Goal: Task Accomplishment & Management: Use online tool/utility

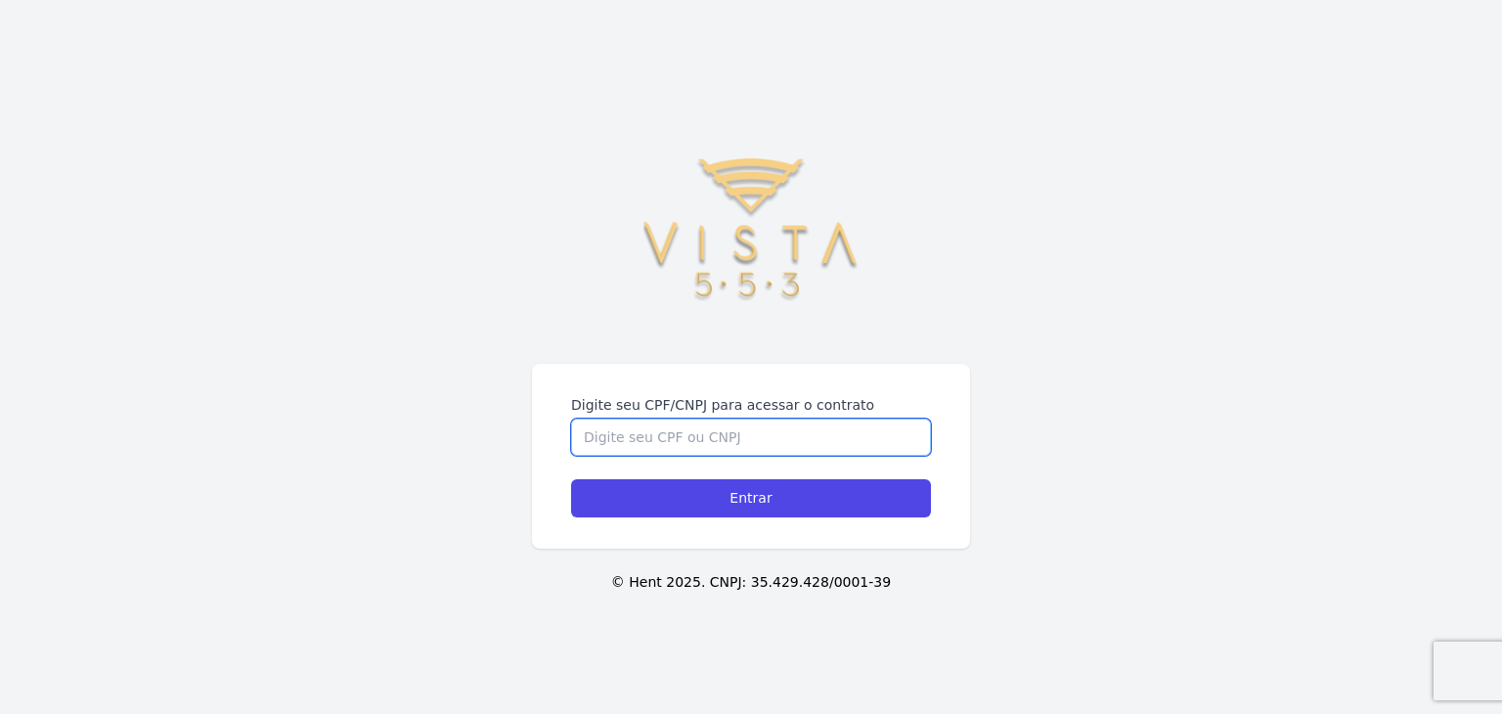
click at [729, 435] on input "Digite seu CPF/CNPJ para acessar o contrato" at bounding box center [751, 436] width 360 height 37
type input "21886396850"
click at [571, 479] on input "Entrar" at bounding box center [751, 498] width 360 height 38
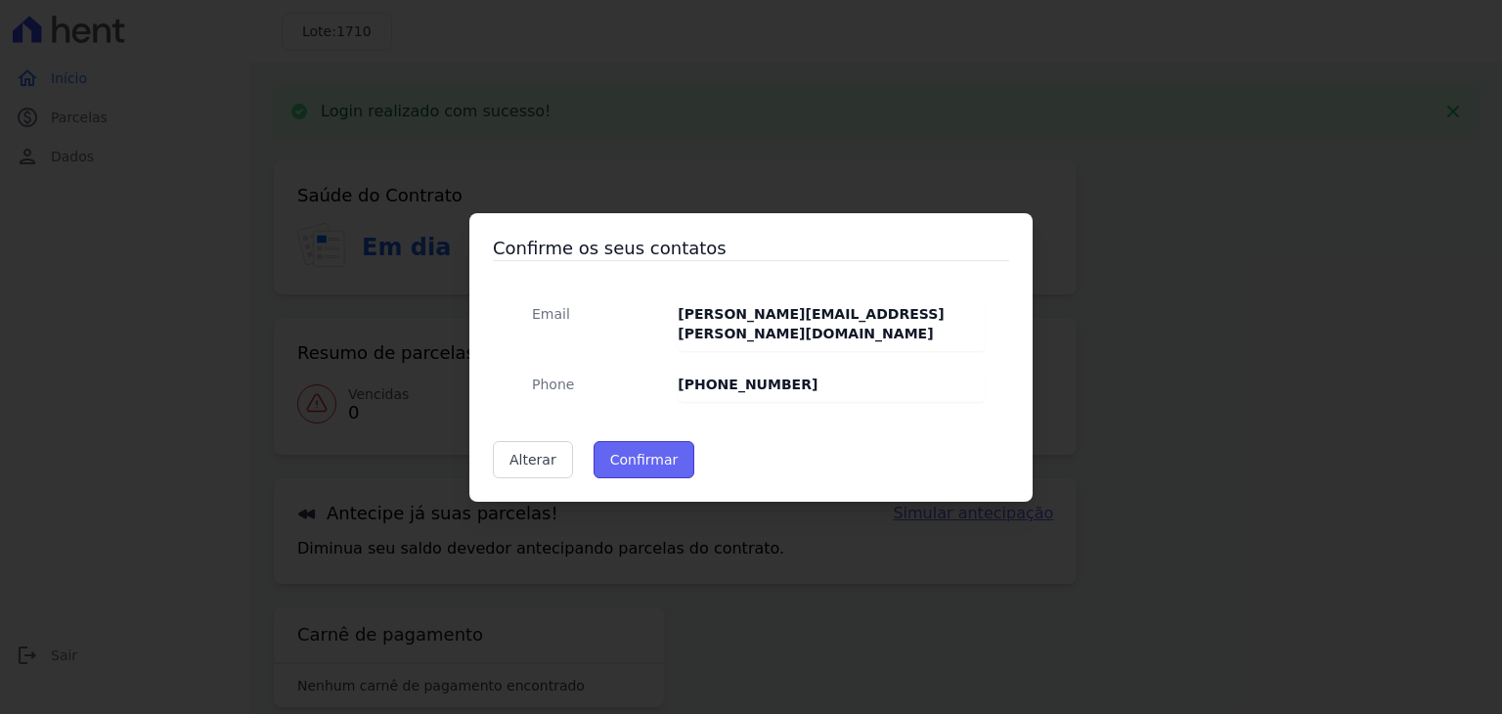
click at [628, 455] on button "Confirmar" at bounding box center [644, 459] width 102 height 37
type input "Contatos confirmados com sucesso."
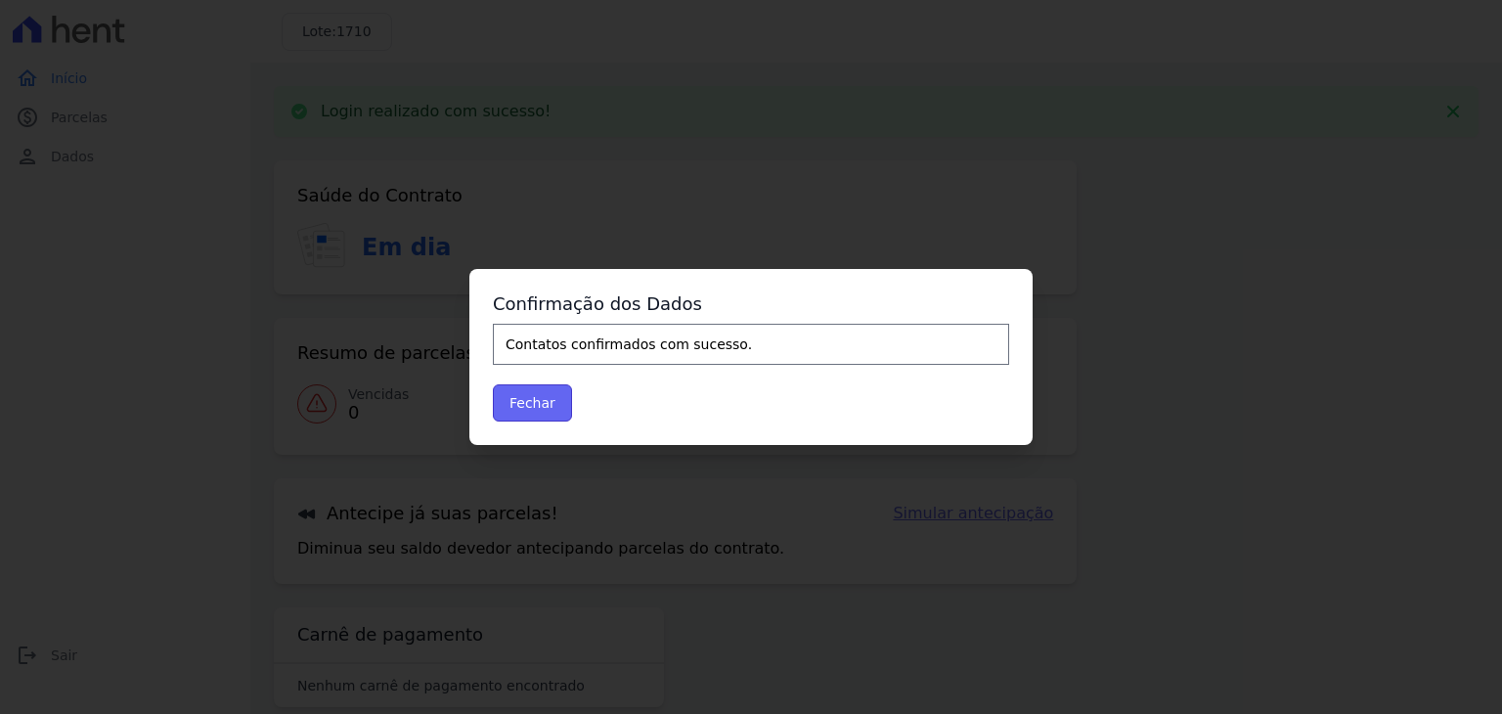
click at [537, 402] on button "Fechar" at bounding box center [532, 402] width 79 height 37
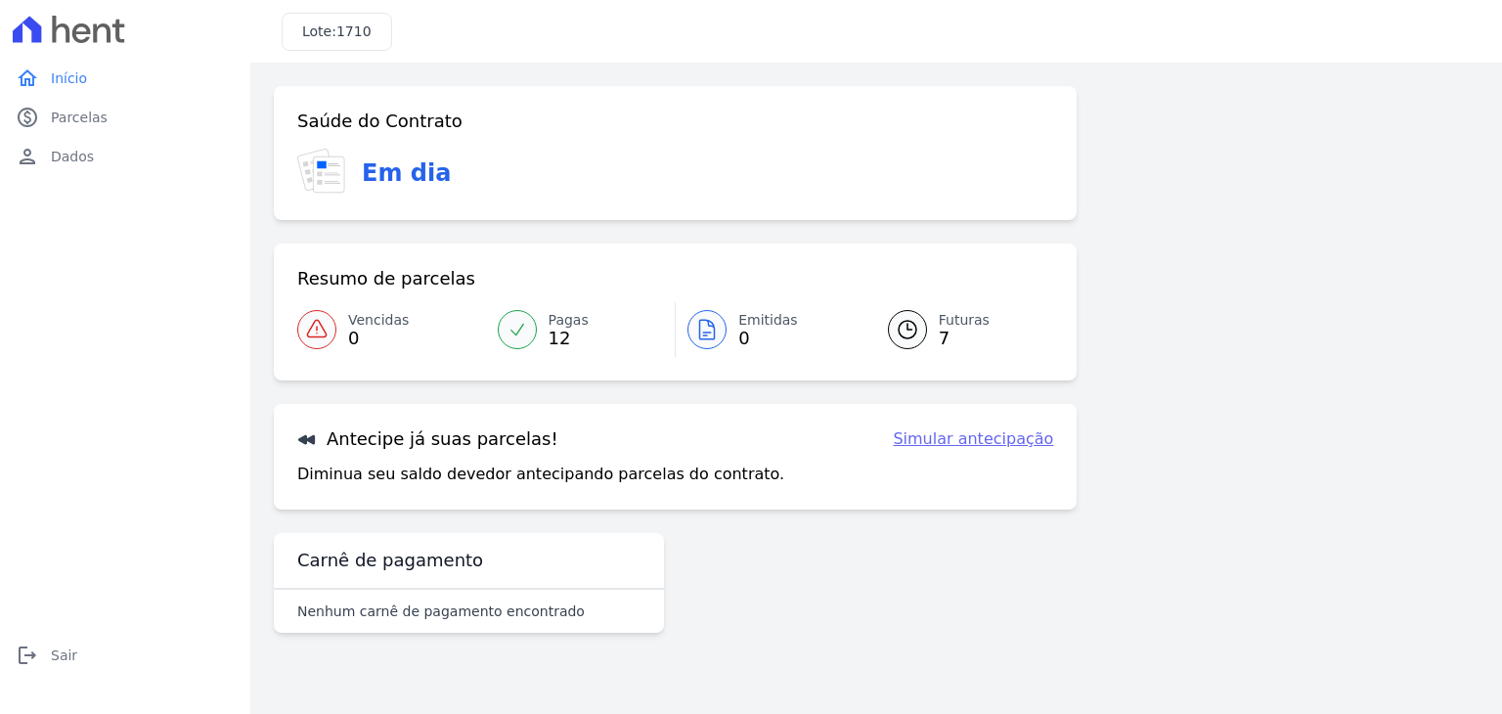
click at [540, 335] on link "Pagas 12" at bounding box center [581, 329] width 190 height 55
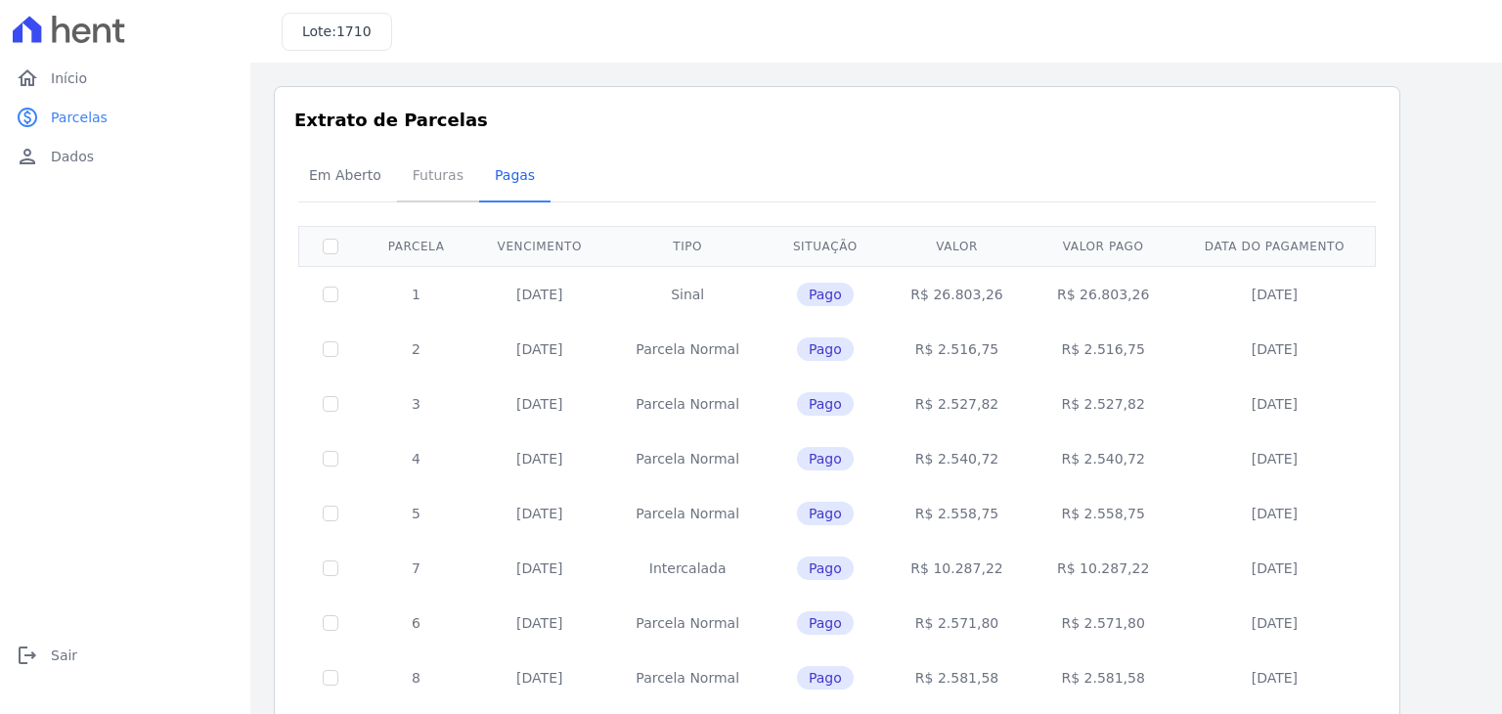
click at [425, 185] on span "Futuras" at bounding box center [438, 174] width 74 height 39
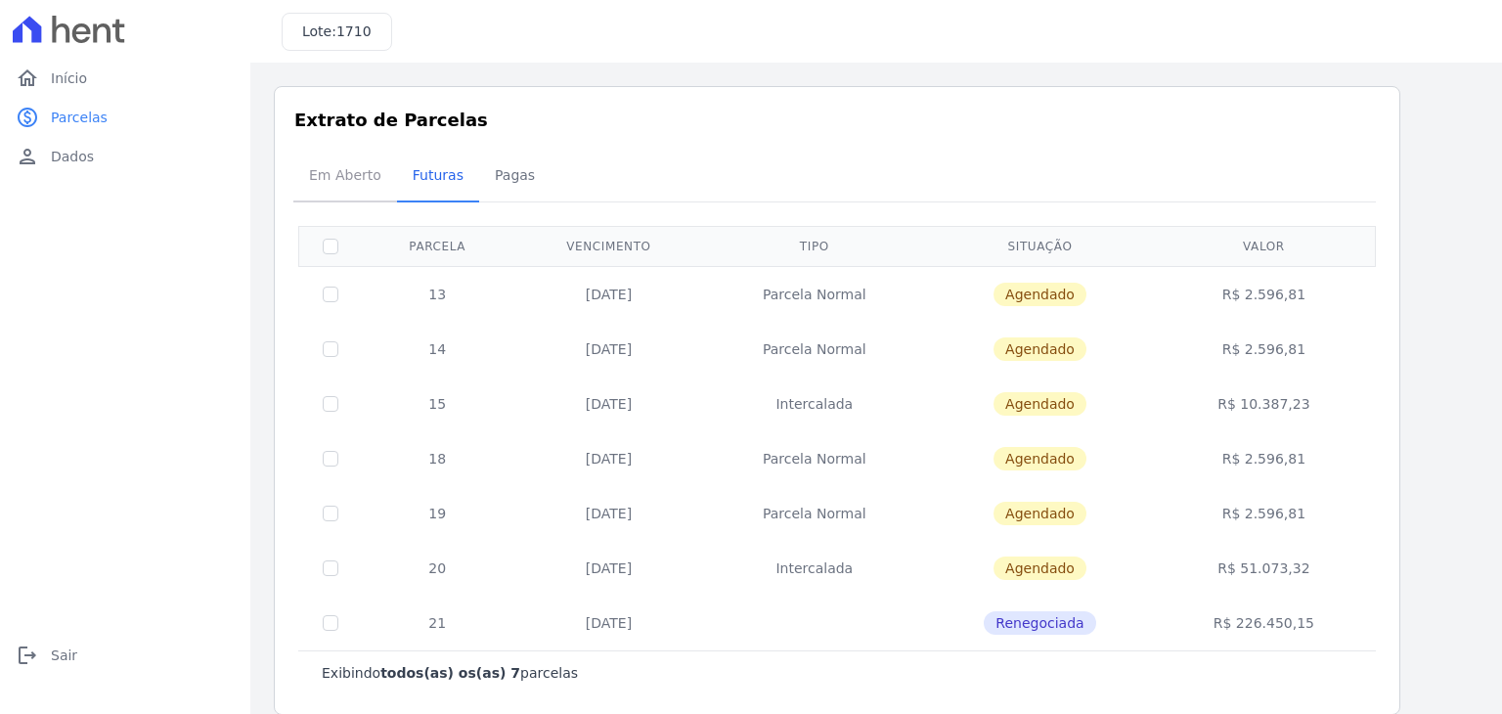
click at [344, 176] on span "Em Aberto" at bounding box center [345, 174] width 96 height 39
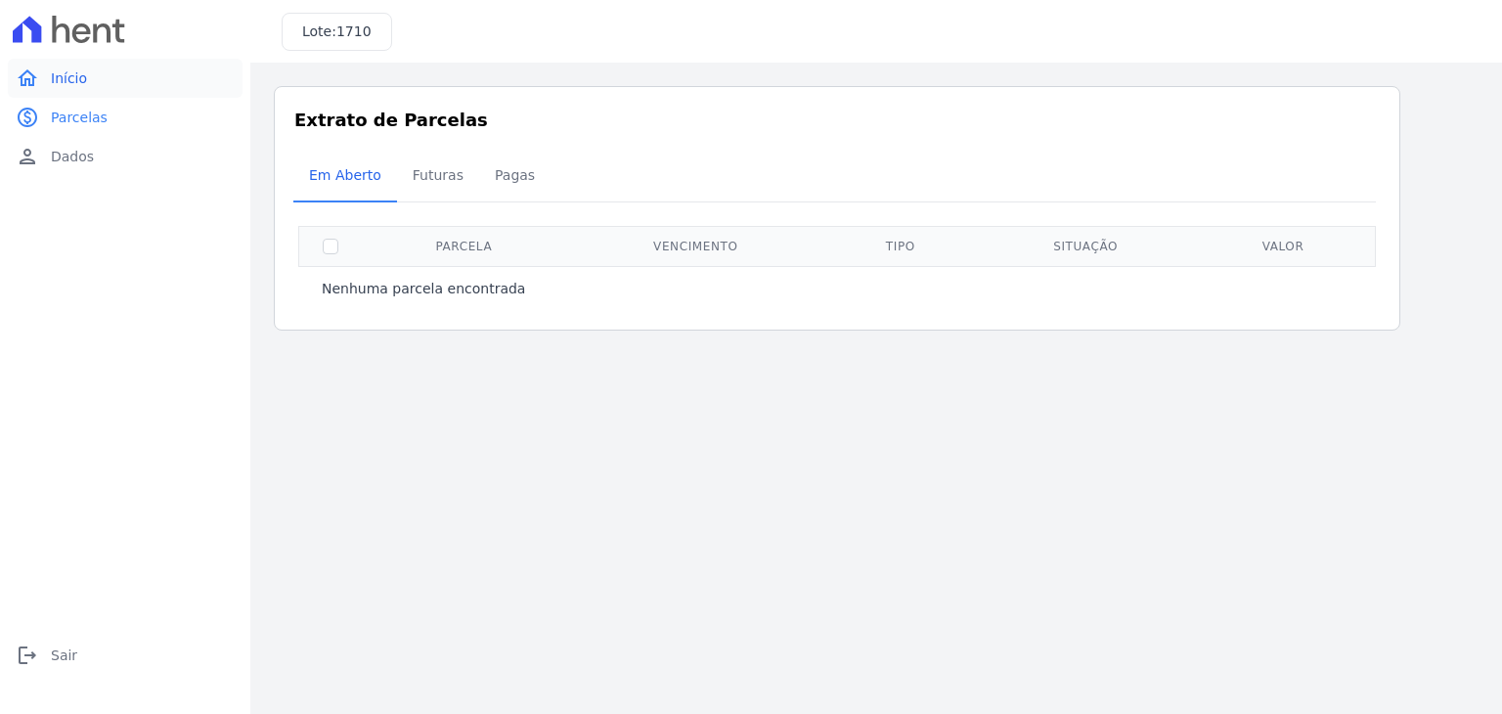
click at [87, 89] on link "home Início" at bounding box center [125, 78] width 235 height 39
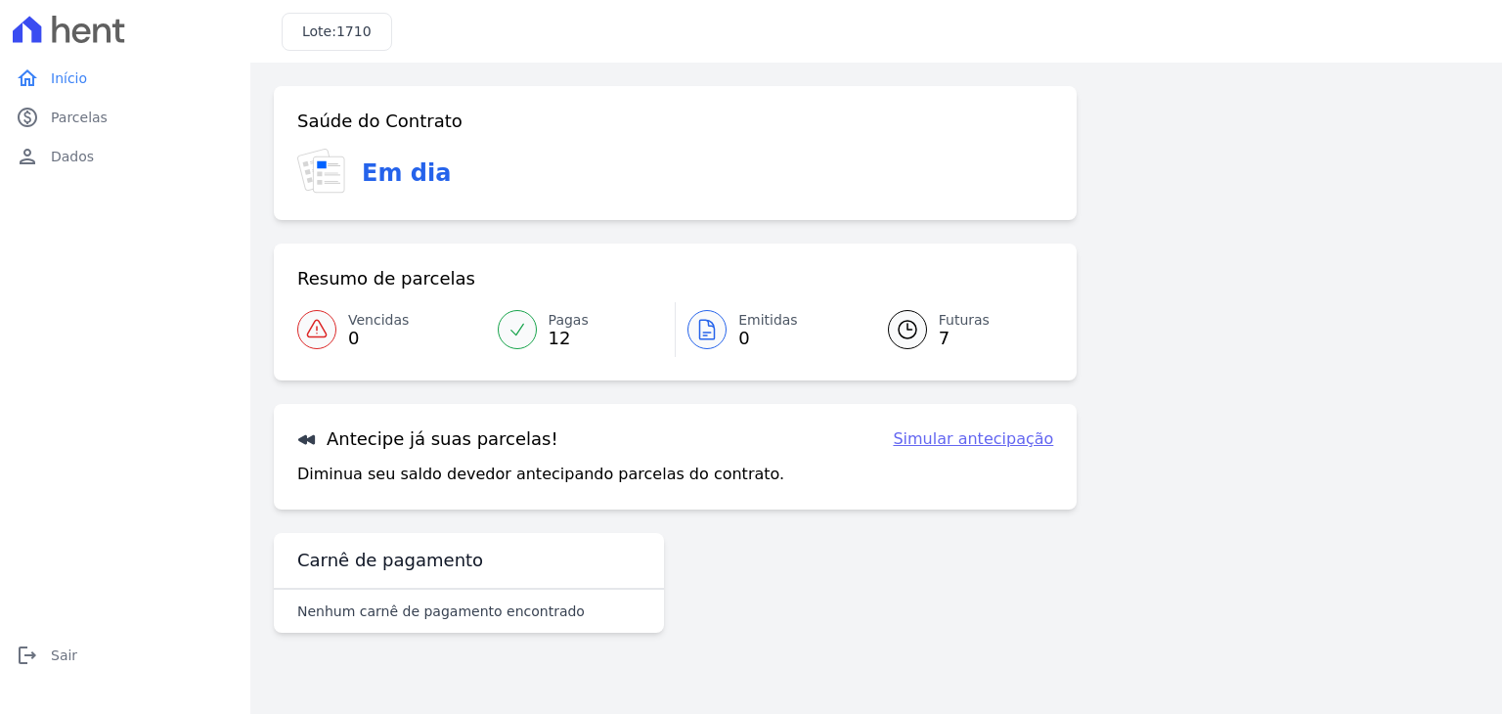
click at [957, 446] on link "Simular antecipação" at bounding box center [973, 438] width 160 height 23
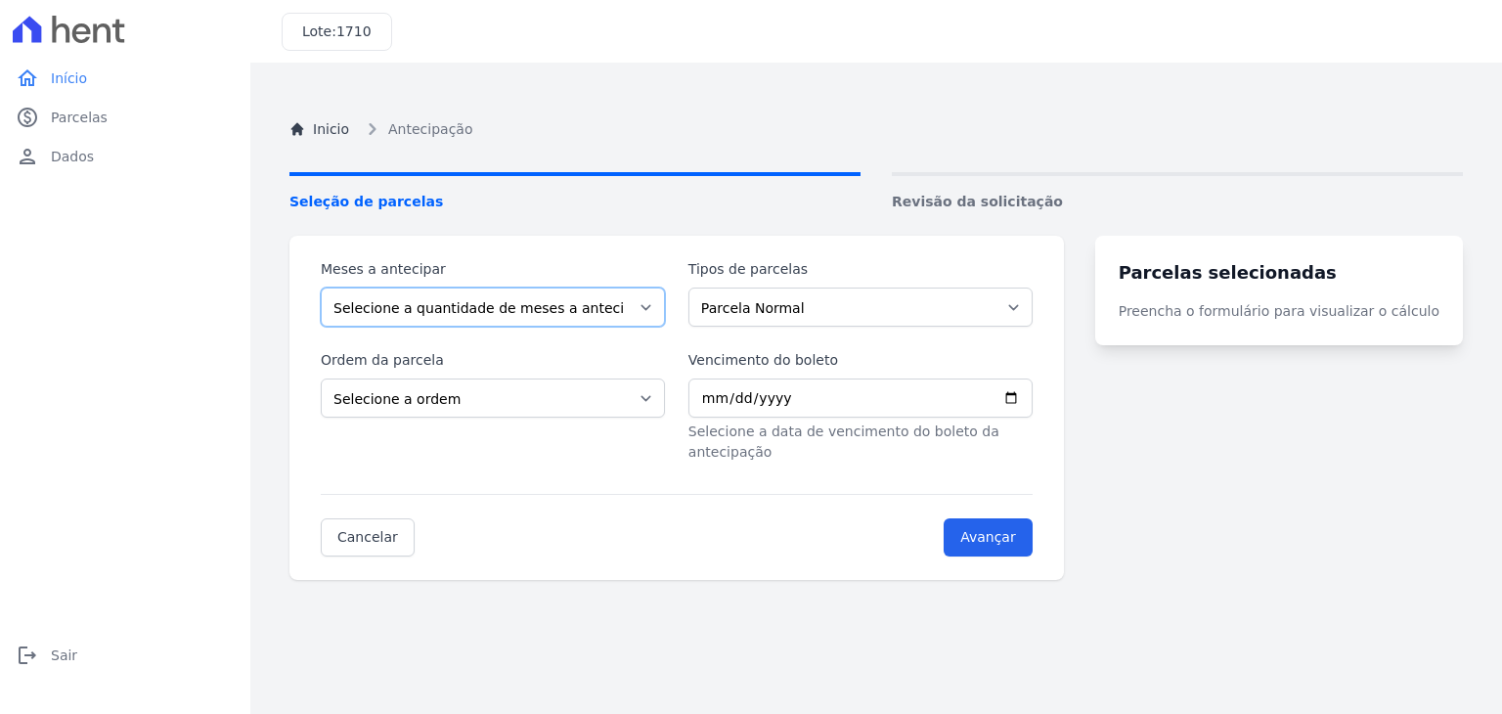
click at [617, 302] on select "Selecione a quantidade de meses a antecipar 1 2 3 4 5 6" at bounding box center [493, 306] width 344 height 39
select select "1"
click at [321, 287] on select "Selecione a quantidade de meses a antecipar 1 2 3 4 5 6" at bounding box center [493, 306] width 344 height 39
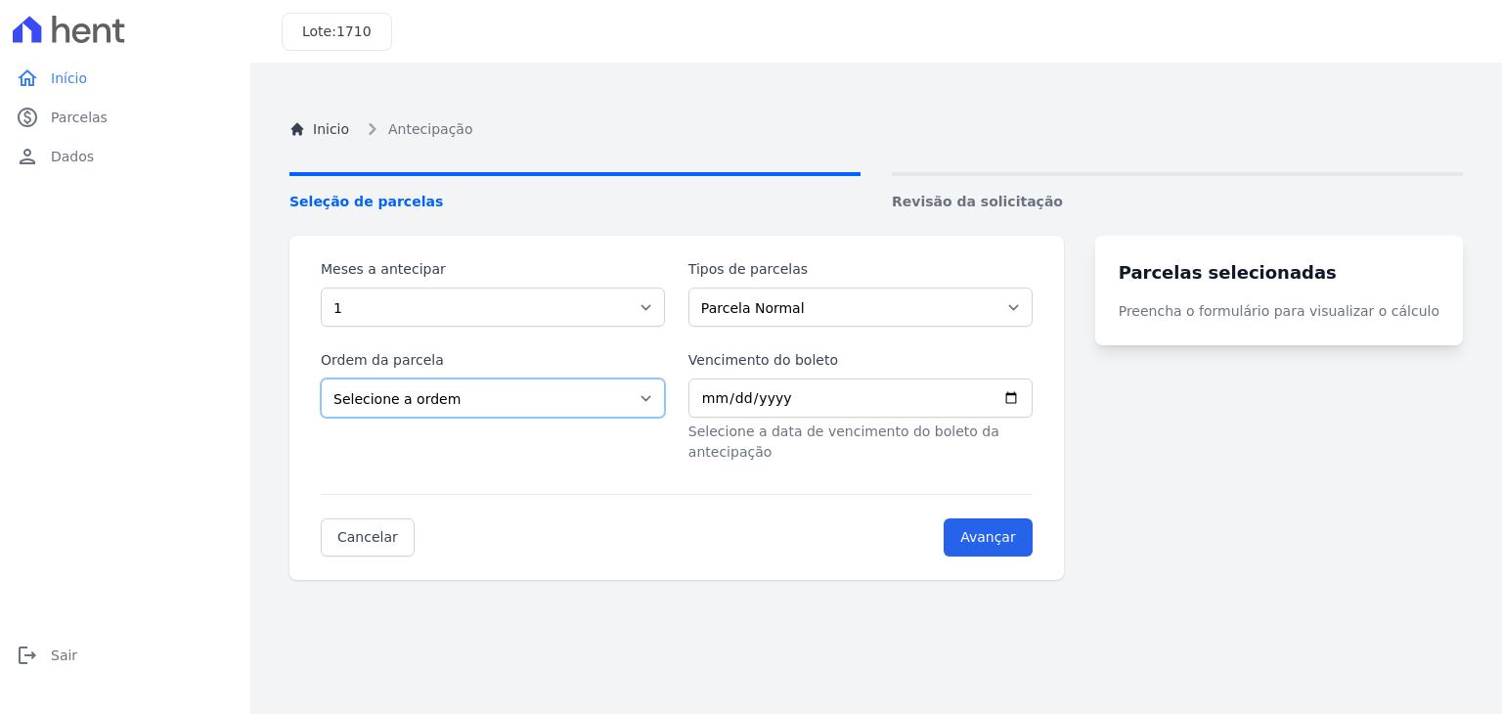
click at [589, 400] on select "Selecione a ordem Últimas parcelas Primeiras parcelas" at bounding box center [493, 397] width 344 height 39
select select "ending"
click at [321, 378] on select "Selecione a ordem Últimas parcelas Primeiras parcelas" at bounding box center [493, 397] width 344 height 39
click at [823, 304] on select "Parcela Normal Intercalada Outros" at bounding box center [860, 306] width 344 height 39
select select "interleaved"
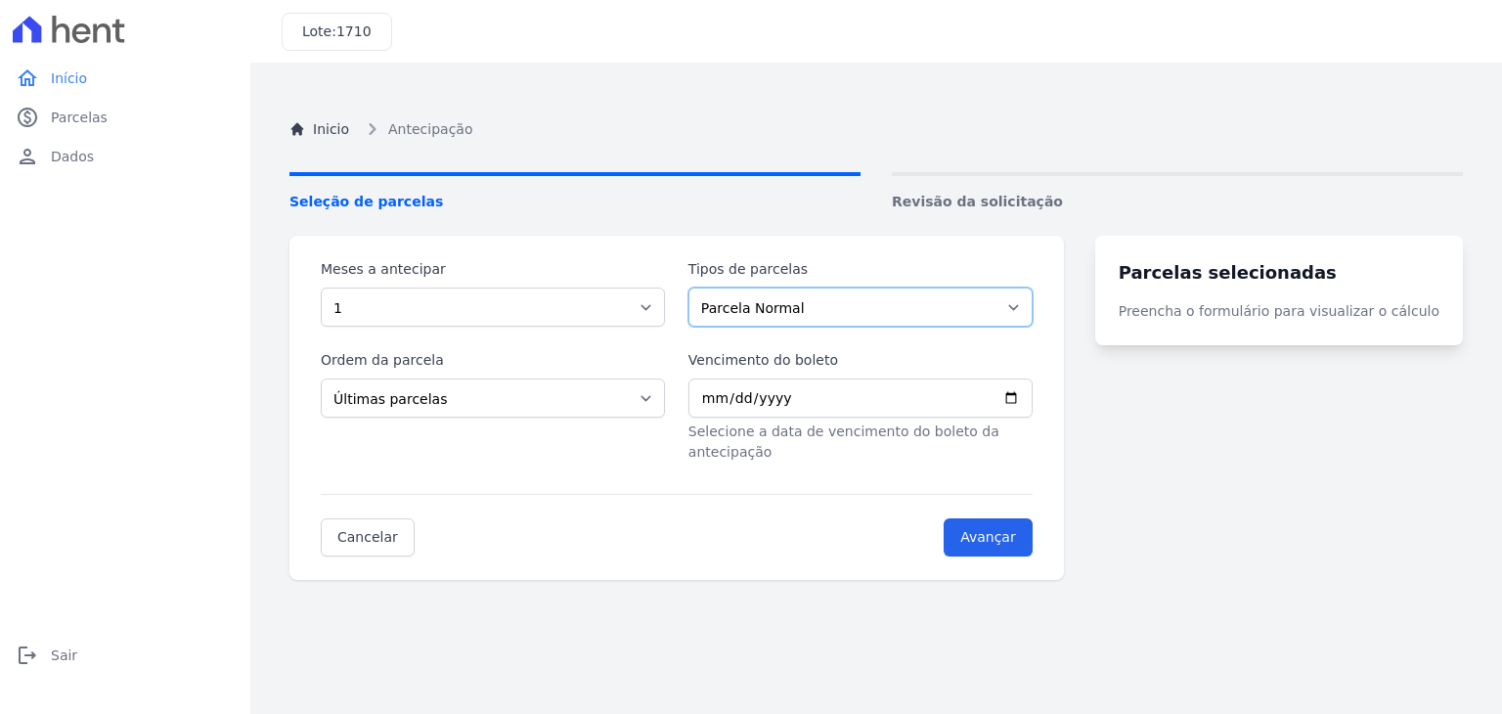
click at [700, 287] on select "Parcela Normal Intercalada Outros" at bounding box center [860, 306] width 344 height 39
click at [727, 399] on input "Vencimento do boleto" at bounding box center [860, 397] width 344 height 39
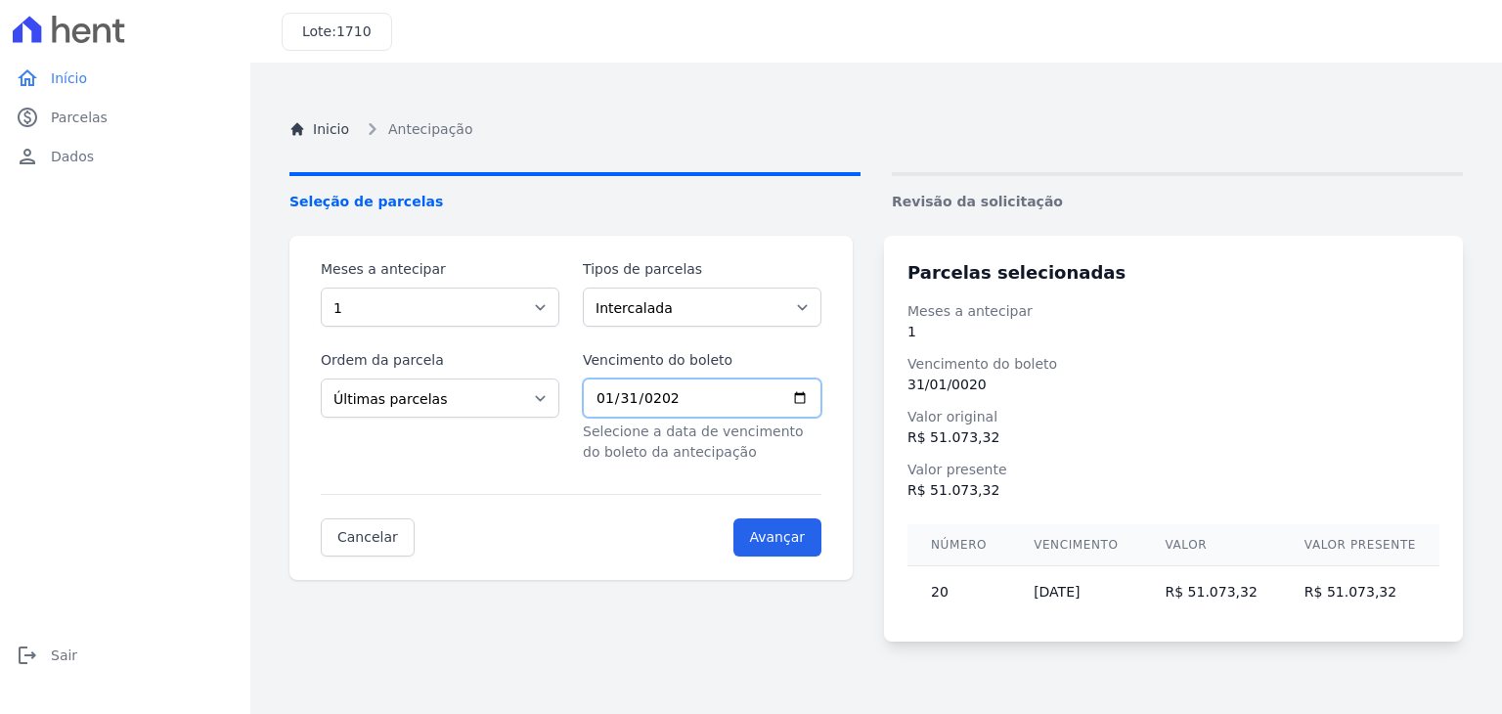
type input "[DATE]"
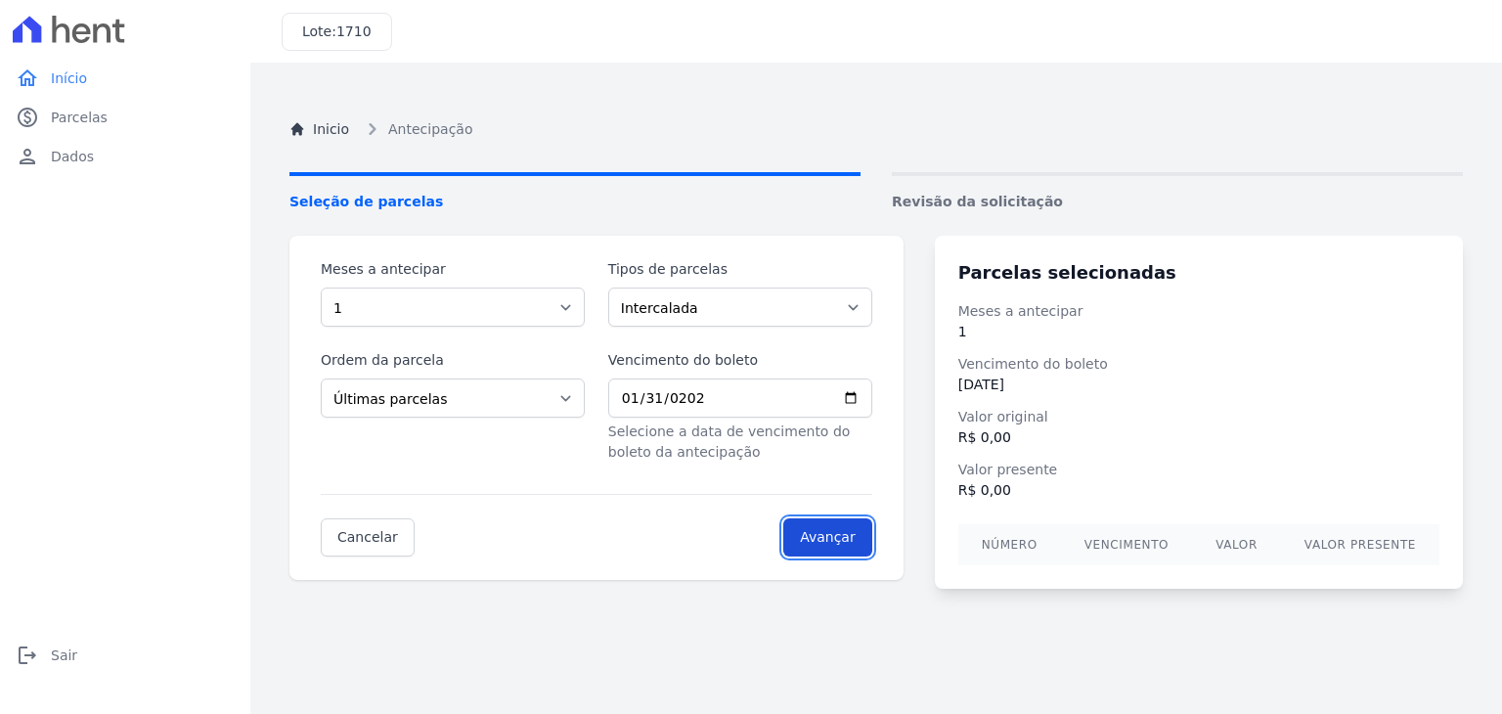
click at [816, 538] on input "Avançar" at bounding box center [827, 537] width 89 height 38
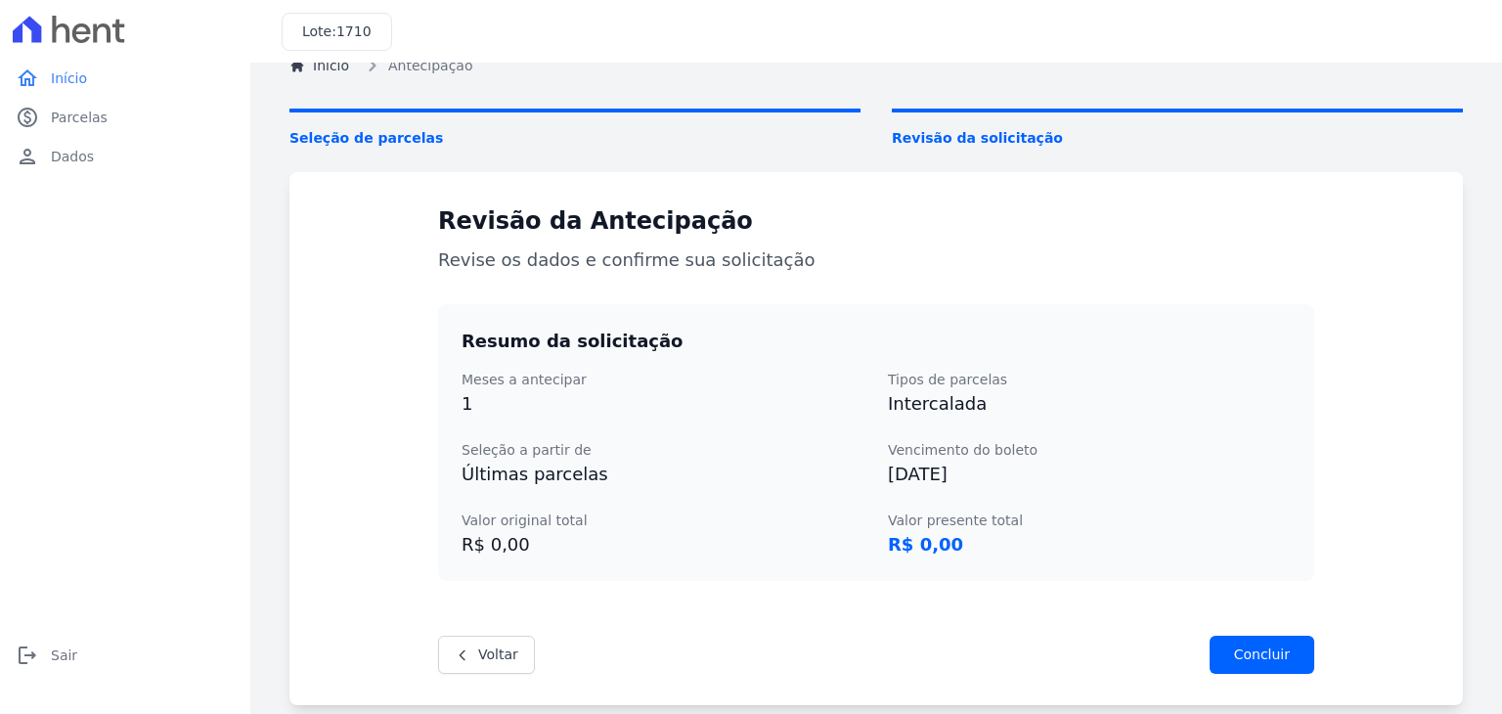
scroll to position [98, 0]
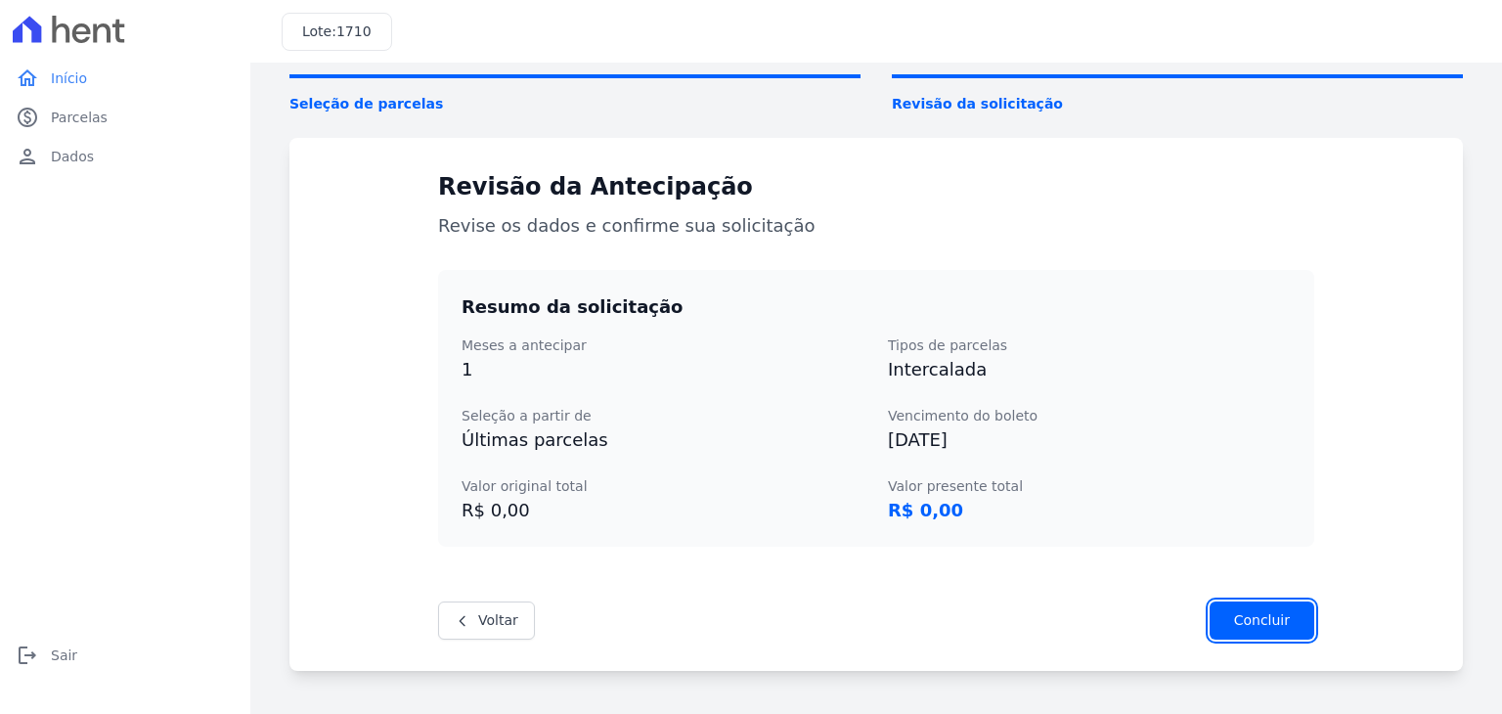
click at [1255, 620] on input "Concluir" at bounding box center [1261, 620] width 105 height 38
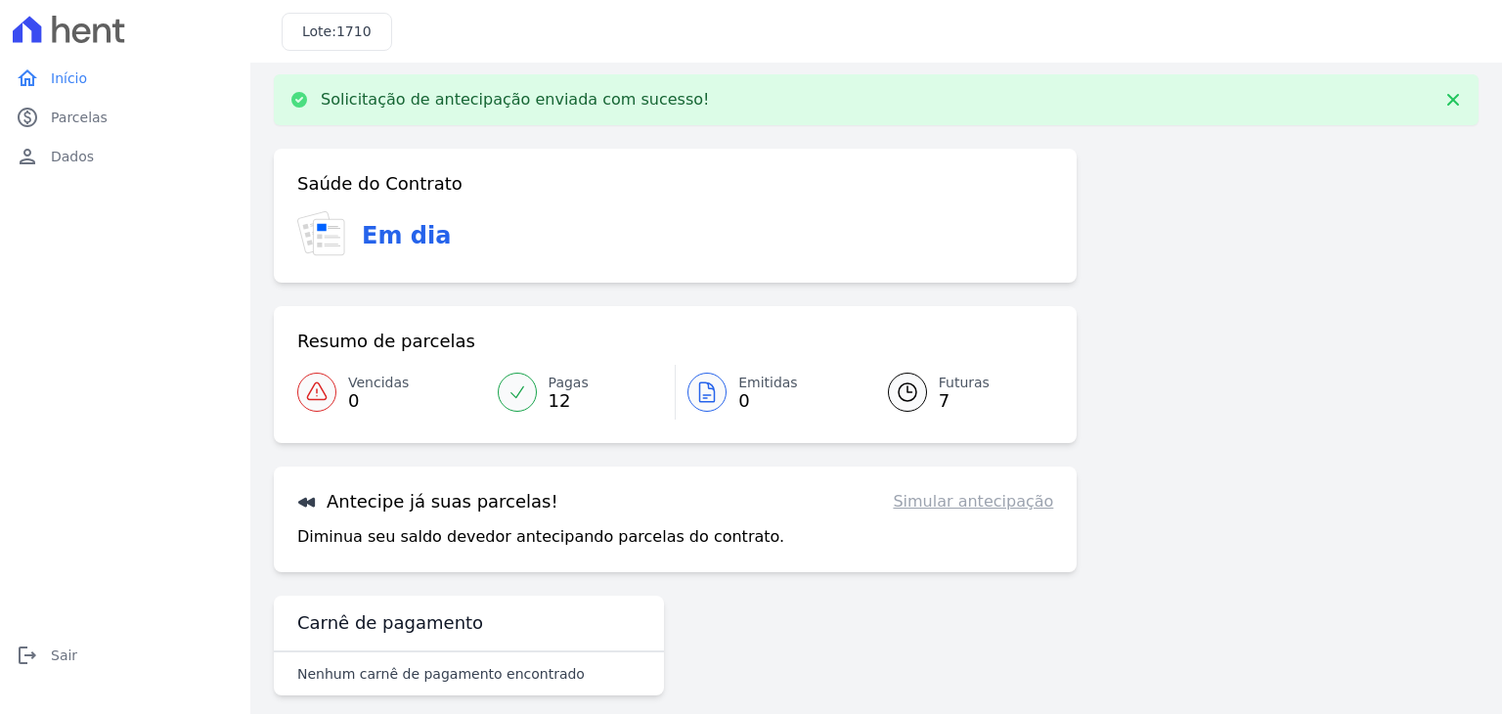
scroll to position [31, 0]
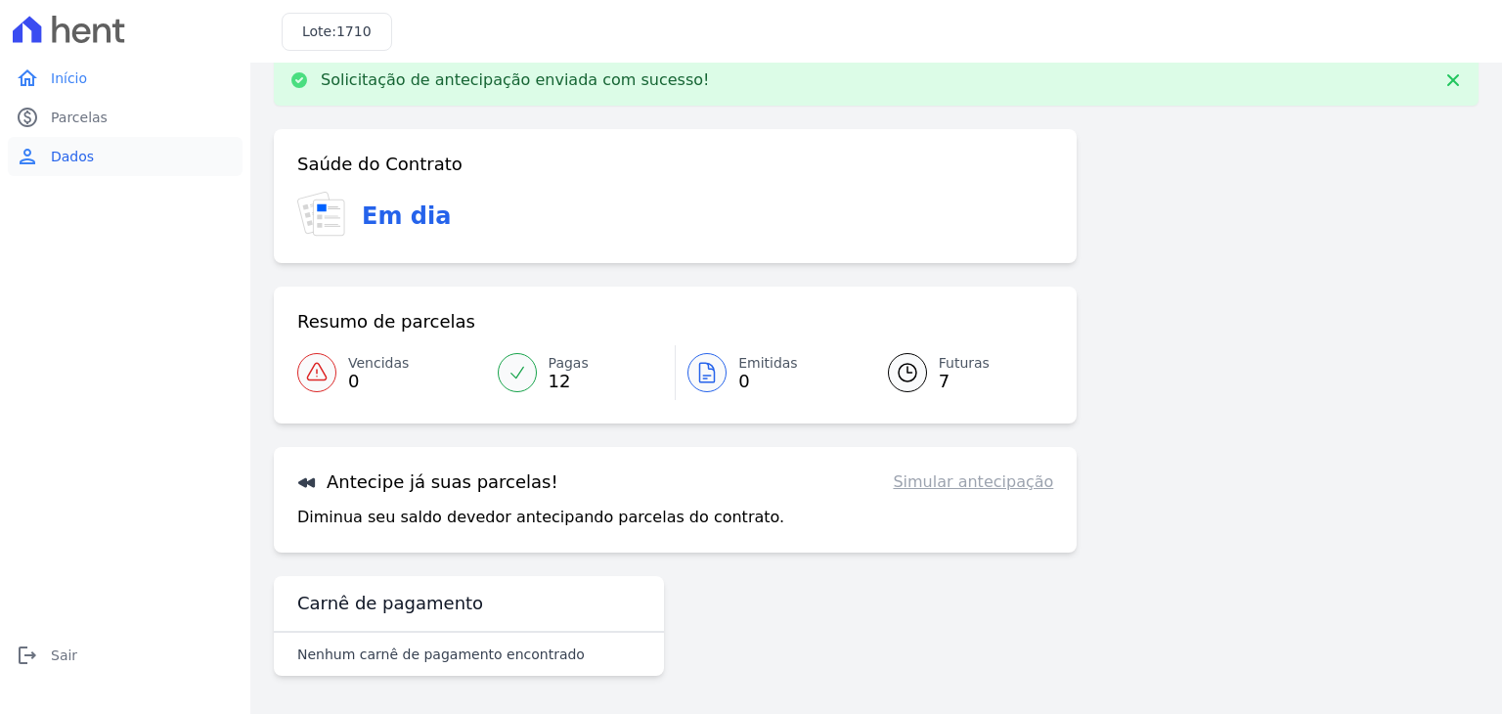
click at [109, 150] on link "person Dados" at bounding box center [125, 156] width 235 height 39
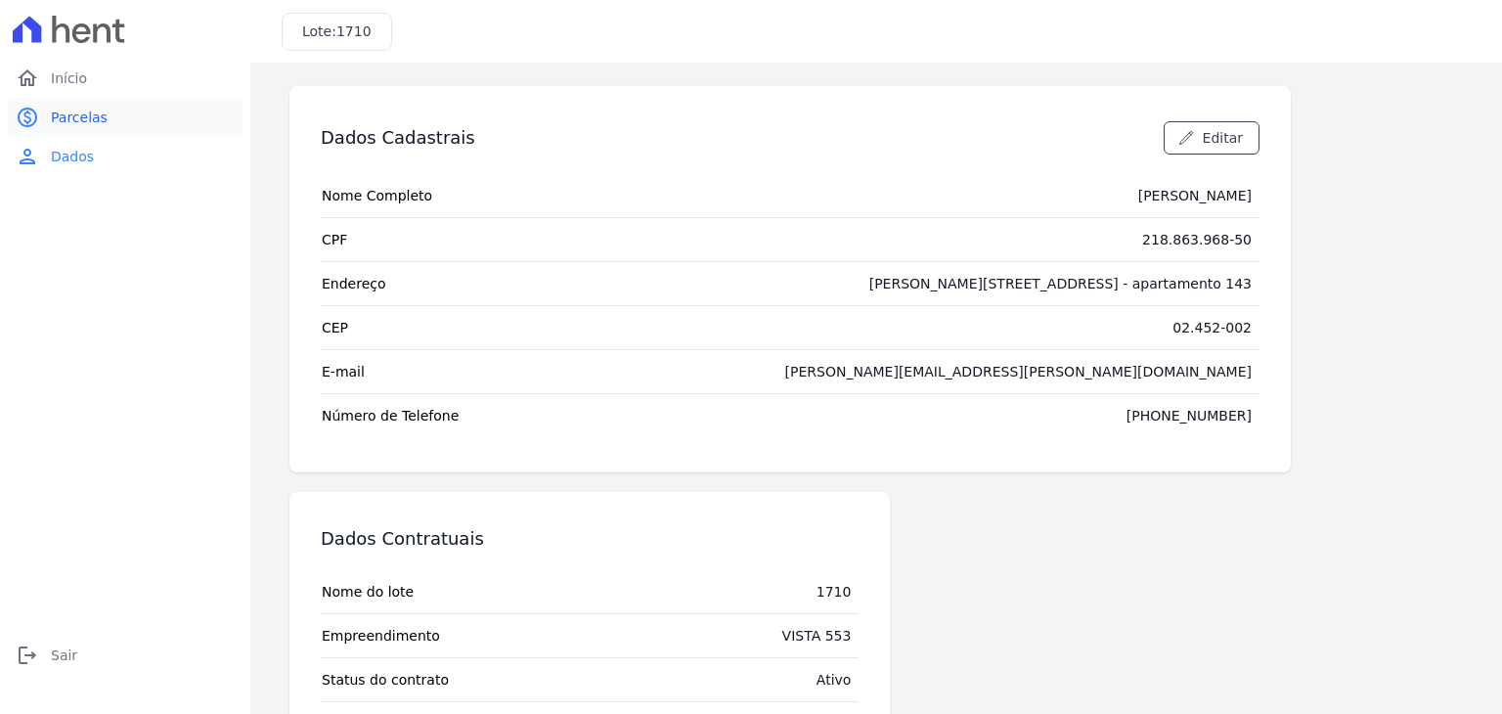
click at [100, 122] on span "Parcelas" at bounding box center [79, 118] width 57 height 20
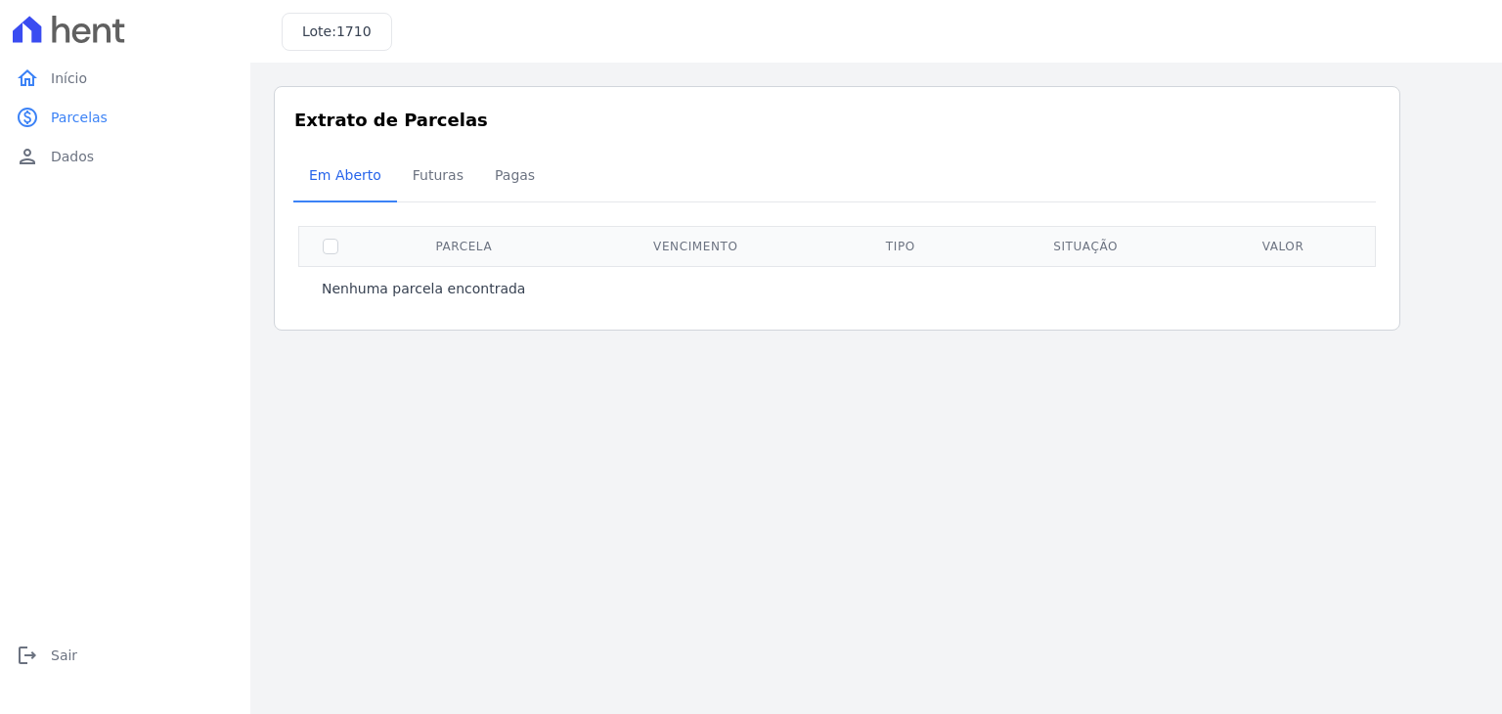
click at [106, 81] on link "home Início" at bounding box center [125, 78] width 235 height 39
